Goal: Task Accomplishment & Management: Complete application form

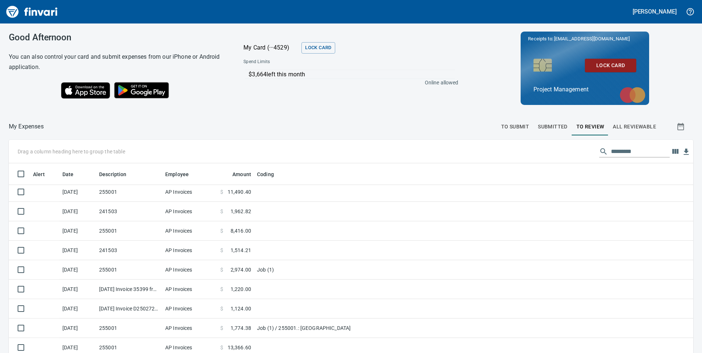
scroll to position [83, 0]
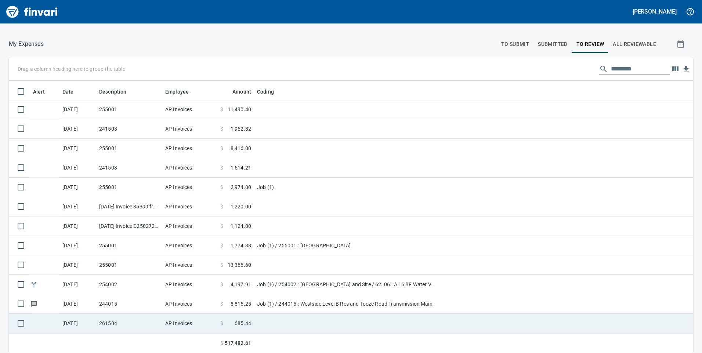
click at [123, 321] on td "261504" at bounding box center [129, 323] width 66 height 19
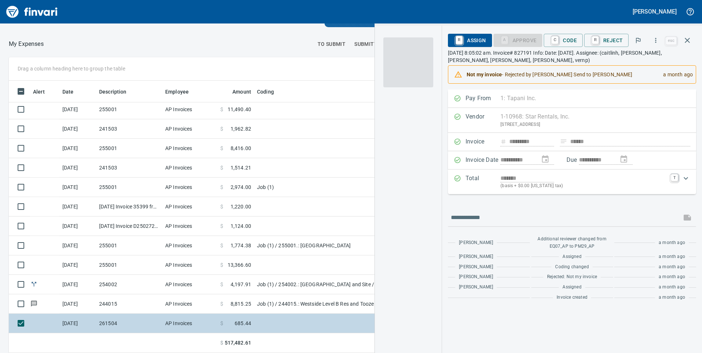
scroll to position [267, 484]
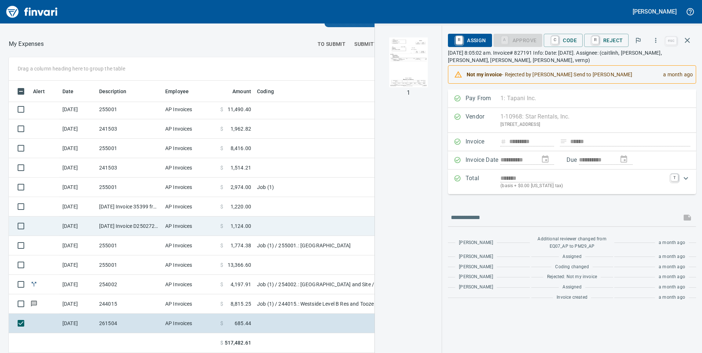
click at [133, 221] on td "[DATE] Invoice D2502725 from MESA Products Inc (1-22431)" at bounding box center [129, 226] width 66 height 19
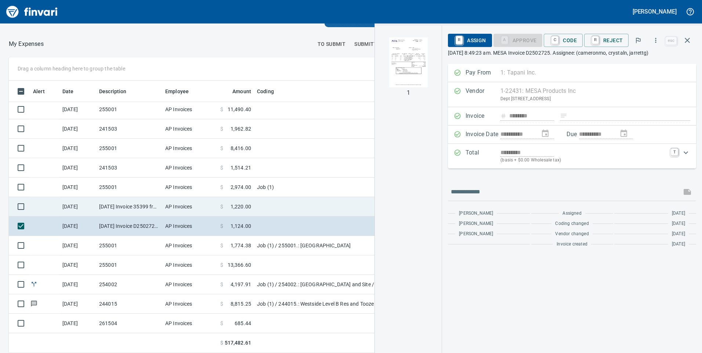
click at [138, 207] on td "[DATE] Invoice 35399 from Superior Sweeping Inc (1-10990)" at bounding box center [129, 206] width 66 height 19
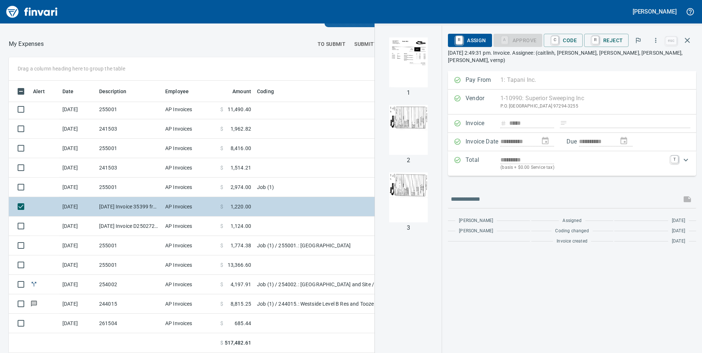
scroll to position [2010, 0]
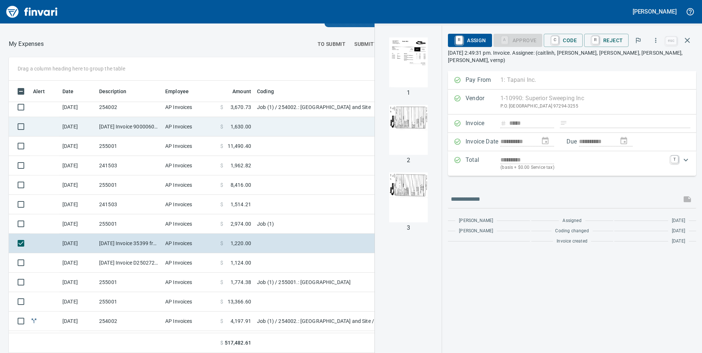
click at [147, 133] on td "[DATE] Invoice 9000060918 from Oldcastle Precast Inc. (1-11232)" at bounding box center [129, 126] width 66 height 19
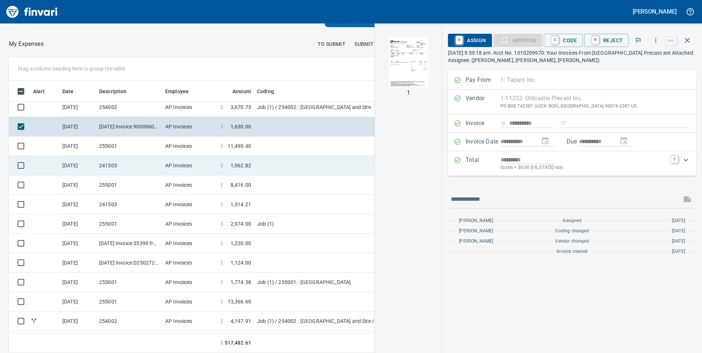
scroll to position [1973, 0]
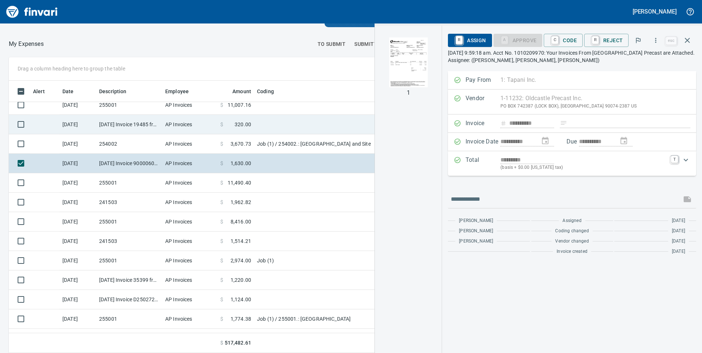
click at [152, 126] on td "[DATE] Invoice 19485 from A Cut Above Concrete Cutting (1-30572)" at bounding box center [129, 124] width 66 height 19
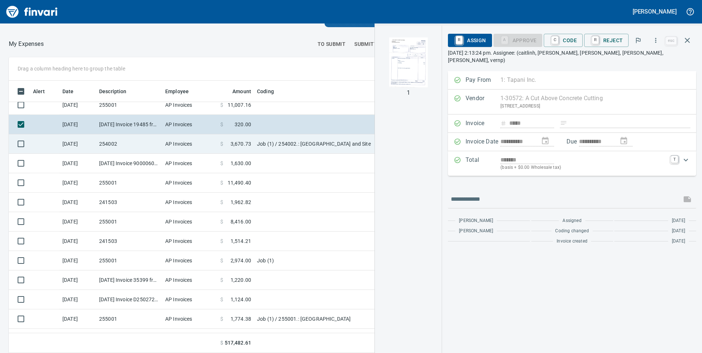
scroll to position [1937, 0]
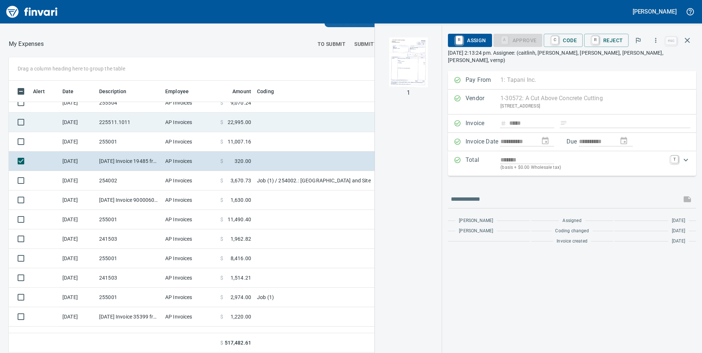
click at [137, 127] on td "225511.1011" at bounding box center [129, 122] width 66 height 19
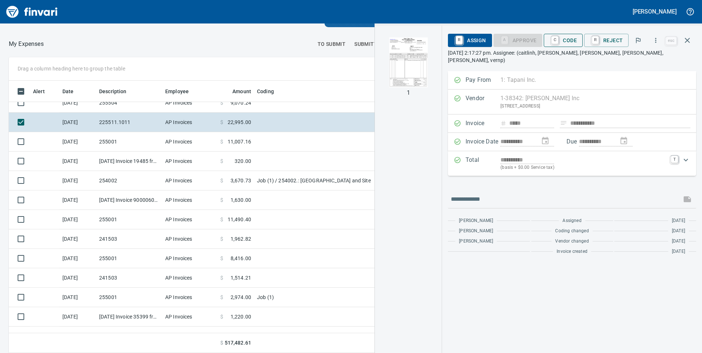
click at [565, 38] on span "C Code" at bounding box center [563, 40] width 27 height 12
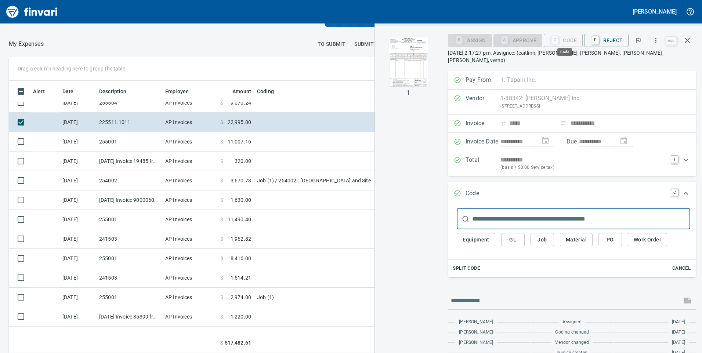
scroll to position [267, 484]
click at [542, 235] on span "Job" at bounding box center [543, 239] width 12 height 9
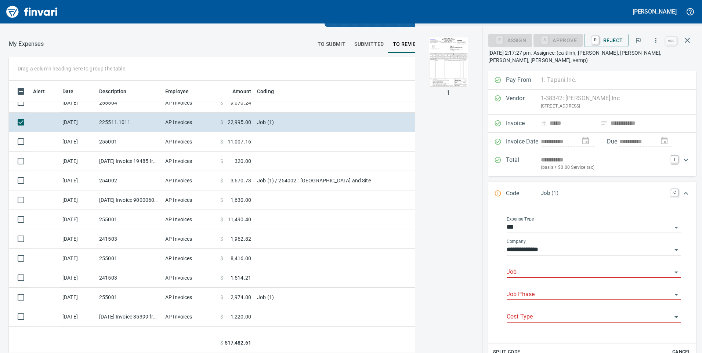
click at [540, 271] on input "Job" at bounding box center [589, 272] width 165 height 10
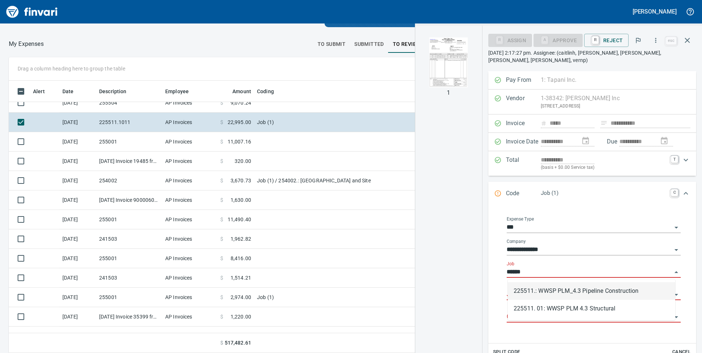
click at [540, 290] on li "225511.: WWSP PLM_4.3 Pipeline Construction" at bounding box center [591, 291] width 167 height 18
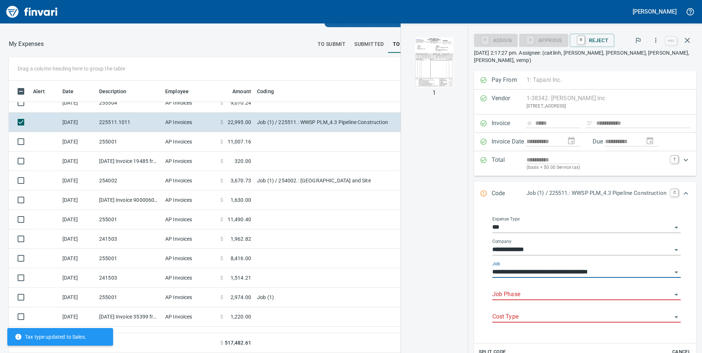
type input "**********"
click at [533, 294] on input "Job Phase" at bounding box center [582, 295] width 180 height 10
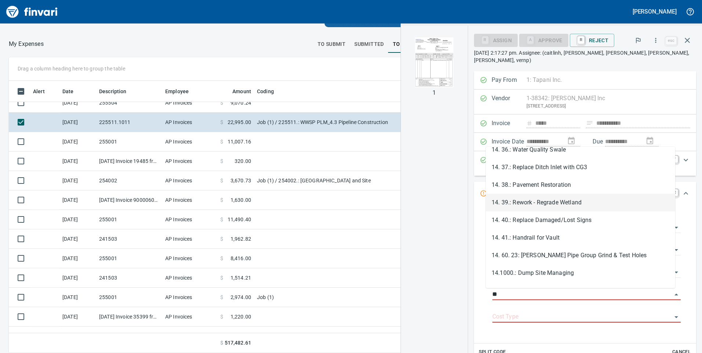
scroll to position [624, 0]
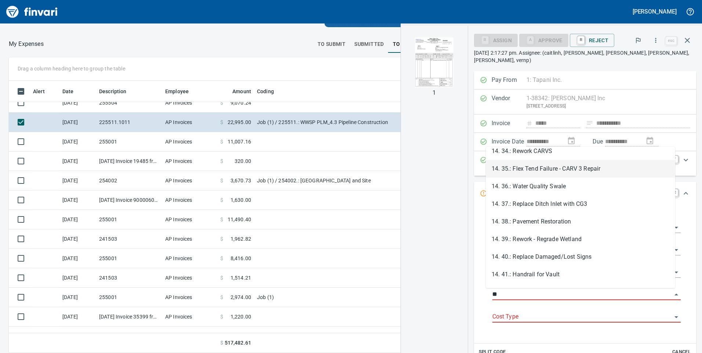
drag, startPoint x: 530, startPoint y: 169, endPoint x: 550, endPoint y: 319, distance: 151.2
click at [530, 170] on li "14. 35.: Flex Tend Failure - CARV 3 Repair" at bounding box center [581, 169] width 190 height 18
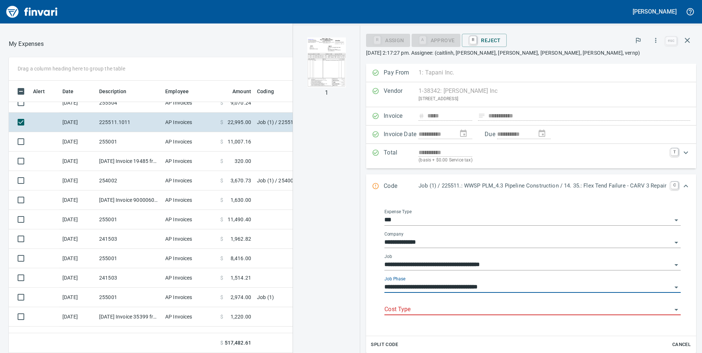
type input "**********"
click at [430, 307] on input "Cost Type" at bounding box center [529, 310] width 288 height 10
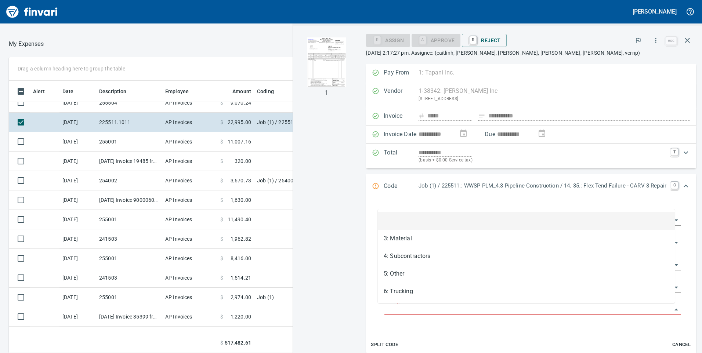
scroll to position [267, 484]
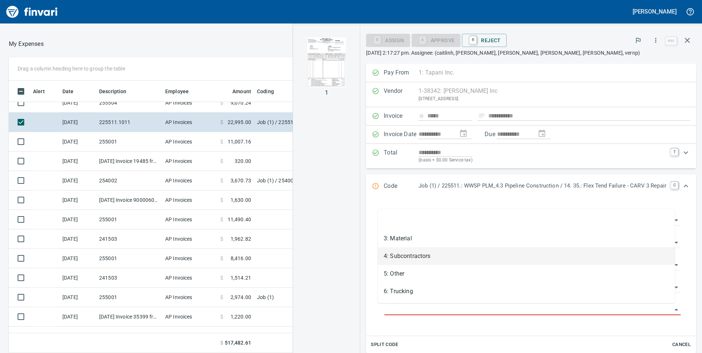
click at [401, 256] on li "4: Subcontractors" at bounding box center [526, 257] width 297 height 18
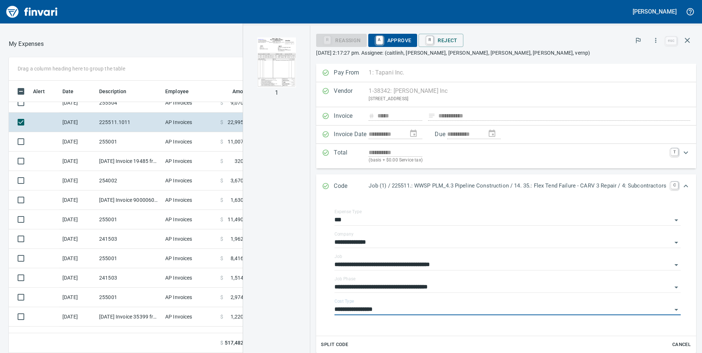
type input "**********"
click at [387, 47] on div "R Reassign A Approve R Reject" at bounding box center [490, 40] width 348 height 16
click at [389, 44] on span "A Approve" at bounding box center [392, 40] width 37 height 12
